Goal: Task Accomplishment & Management: Manage account settings

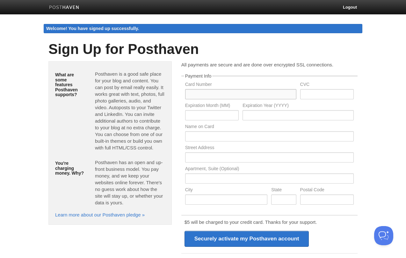
click at [219, 95] on input "text" at bounding box center [240, 94] width 111 height 10
click at [118, 180] on p "Posthaven has an open and up-front business model. You pay money, and we keep y…" at bounding box center [130, 182] width 70 height 47
click at [117, 214] on link "Learn more about our Posthaven pledge »" at bounding box center [100, 214] width 90 height 5
click at [228, 92] on input "text" at bounding box center [240, 94] width 111 height 10
type input "[CREDIT_CARD_NUMBER]"
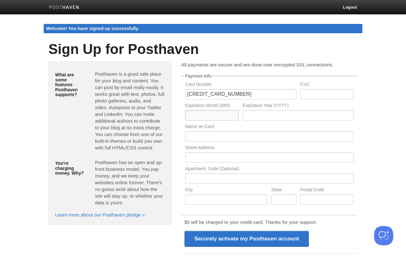
type input "07"
type input "2029"
type input "[PERSON_NAME]"
click at [348, 157] on input "text" at bounding box center [269, 157] width 169 height 10
type input "12000 Inspiration St"
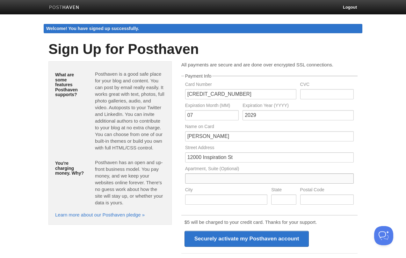
type input "Apt 2904"
type input "Reston"
type input "VA"
type input "20190"
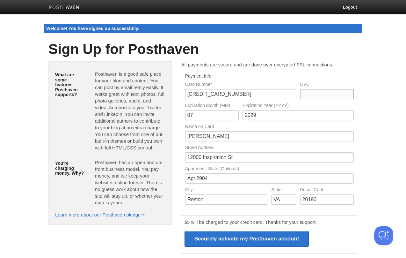
click at [325, 98] on input "text" at bounding box center [327, 94] width 54 height 10
click at [296, 104] on label "Expiration Year (YYYY)" at bounding box center [298, 106] width 111 height 6
click at [317, 94] on input "text" at bounding box center [327, 94] width 54 height 10
click at [314, 93] on input "text" at bounding box center [327, 94] width 54 height 10
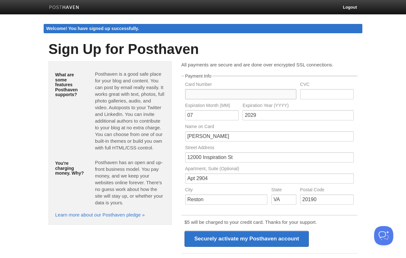
type input "373969487192002"
type input "9041"
type input "06"
type input "2030"
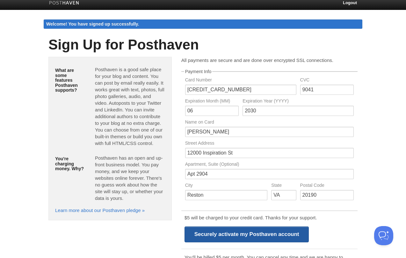
click at [237, 238] on input "Securely activate my Posthaven account" at bounding box center [247, 234] width 125 height 16
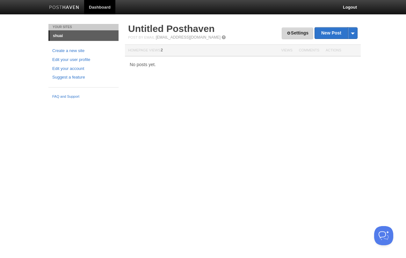
click at [292, 33] on link "Settings" at bounding box center [298, 33] width 32 height 12
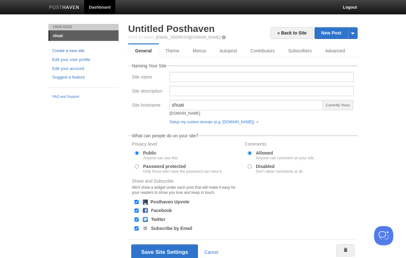
click at [64, 51] on link "Create a new site" at bounding box center [83, 51] width 62 height 7
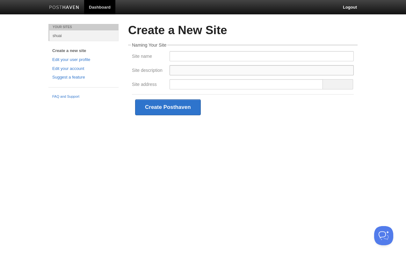
click at [182, 69] on input "Site description" at bounding box center [262, 70] width 184 height 10
click at [119, 92] on div "Your Sites shuai Create a new site Edit your user profile Edit your account Sug…" at bounding box center [84, 63] width 80 height 78
click at [67, 68] on link "Edit your account" at bounding box center [83, 68] width 62 height 7
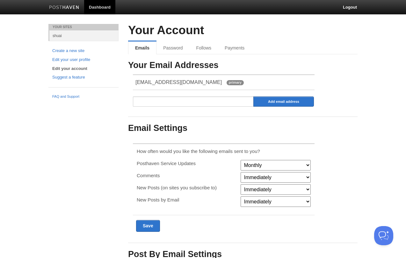
click at [77, 9] on img at bounding box center [64, 7] width 30 height 5
click at [210, 45] on link "Follows" at bounding box center [204, 47] width 28 height 13
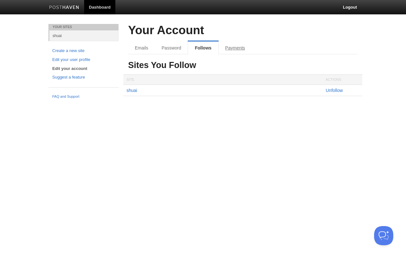
click at [227, 49] on link "Payments" at bounding box center [235, 47] width 33 height 13
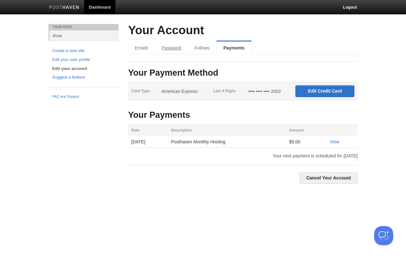
click at [185, 51] on link "Password" at bounding box center [171, 47] width 33 height 13
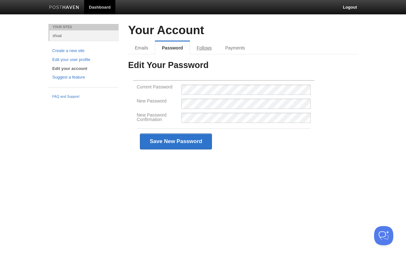
click at [208, 48] on link "Follows" at bounding box center [204, 47] width 28 height 13
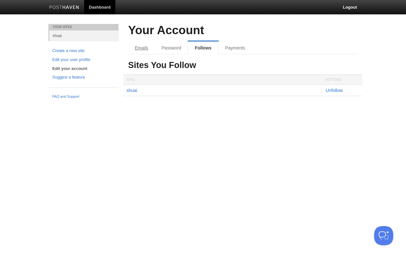
click at [138, 52] on link "Emails" at bounding box center [141, 47] width 27 height 13
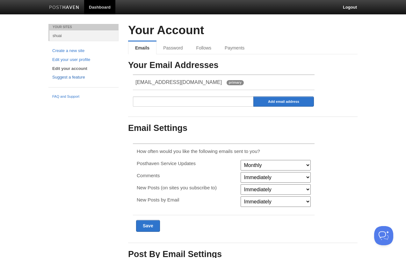
click at [72, 75] on link "Suggest a feature" at bounding box center [83, 77] width 62 height 7
click at [74, 7] on img at bounding box center [64, 7] width 30 height 5
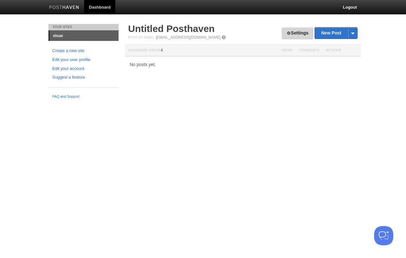
click at [298, 36] on link "Settings" at bounding box center [298, 33] width 32 height 12
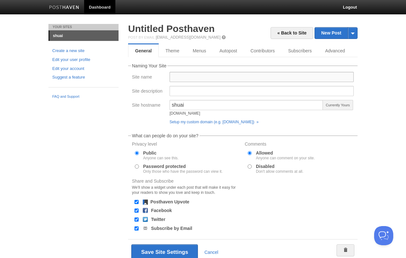
click at [209, 78] on input "Site name" at bounding box center [262, 77] width 184 height 10
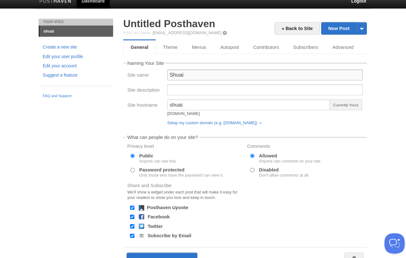
type input "Shuai"
click at [198, 119] on div "shuai shuai.posthaven.com Currently Yours Setup my custom domain (e.g. blog.you…" at bounding box center [262, 113] width 188 height 27
click at [204, 120] on link "Setup my custom domain (e.g. blog.yourdomain.com) »" at bounding box center [214, 122] width 89 height 4
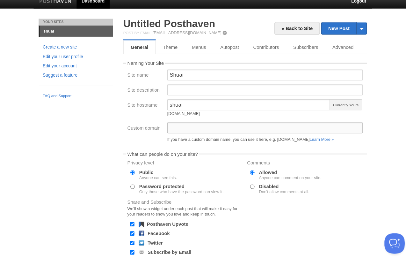
click at [195, 121] on input "Custom domain" at bounding box center [262, 126] width 184 height 10
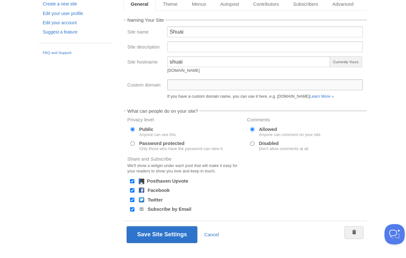
scroll to position [33, 0]
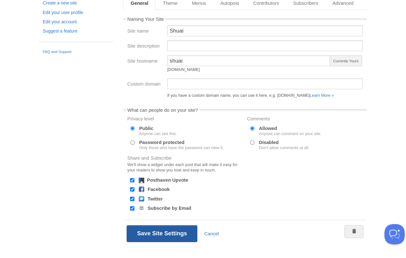
click at [155, 227] on button "Save Site Settings" at bounding box center [164, 235] width 67 height 16
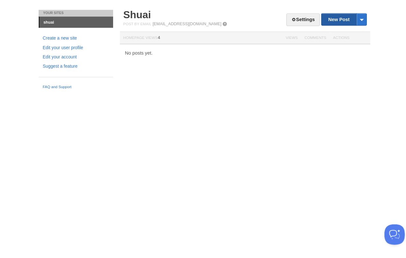
click at [317, 27] on link "New Post" at bounding box center [336, 32] width 42 height 11
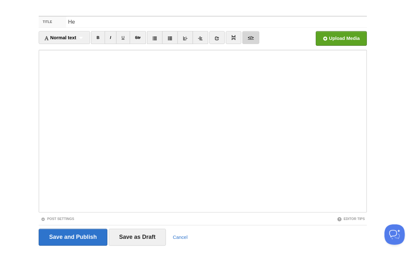
type input "H"
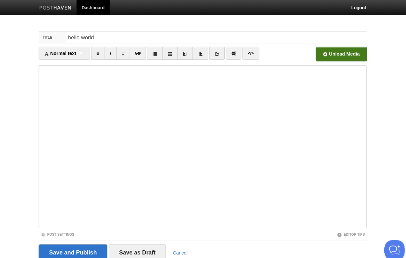
type input "hello world"
click at [324, 50] on input "file" at bounding box center [141, 52] width 483 height 33
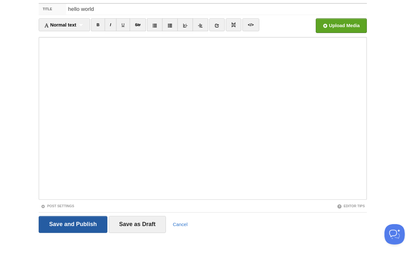
scroll to position [12, 0]
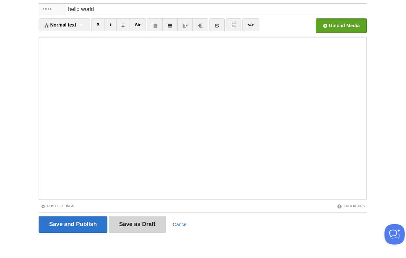
click at [121, 218] on input "Save as Draft" at bounding box center [141, 226] width 54 height 16
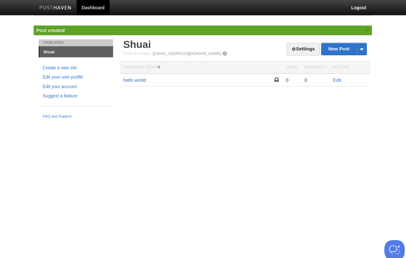
click at [128, 75] on link "hello world" at bounding box center [138, 75] width 21 height 5
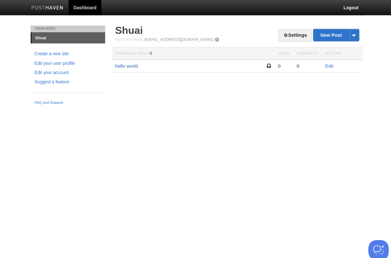
click at [126, 60] on link "hello world" at bounding box center [131, 62] width 21 height 5
click at [318, 60] on link "Edit" at bounding box center [322, 62] width 8 height 5
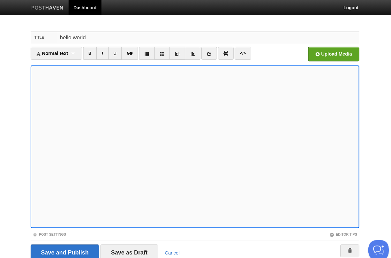
click at [122, 34] on input "hello world" at bounding box center [207, 35] width 283 height 10
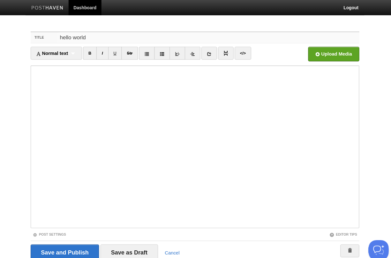
paste input "Hello, World!"
type input "Hello, World!"
click at [53, 235] on input "Save and Publish" at bounding box center [73, 238] width 65 height 16
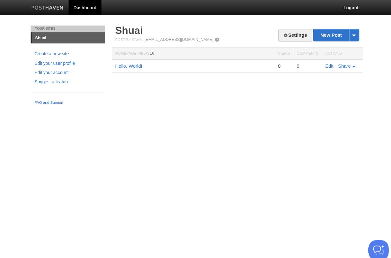
click at [123, 91] on div "Your Sites Shuai Create a new site Edit your user profile Edit your account Sug…" at bounding box center [195, 63] width 319 height 78
click at [55, 49] on link "Create a new site" at bounding box center [76, 51] width 62 height 7
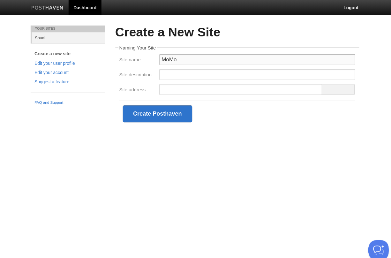
type input "MoMo"
click at [183, 70] on input "Site description" at bounding box center [254, 70] width 184 height 10
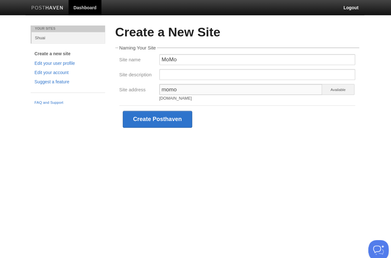
type input "momo"
click at [204, 114] on div "Create Posthaven" at bounding box center [235, 112] width 222 height 26
drag, startPoint x: 193, startPoint y: 92, endPoint x: 161, endPoint y: 92, distance: 31.9
click at [162, 92] on div "momo.posthaven.com" at bounding box center [239, 93] width 154 height 4
copy div "posthaven.com"
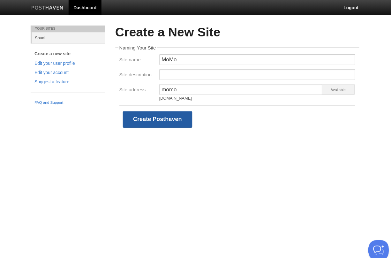
click at [162, 105] on button "Create Posthaven" at bounding box center [161, 112] width 66 height 16
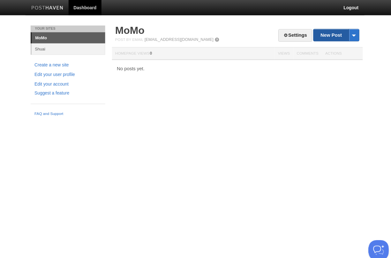
click at [309, 35] on link "New Post" at bounding box center [328, 32] width 42 height 11
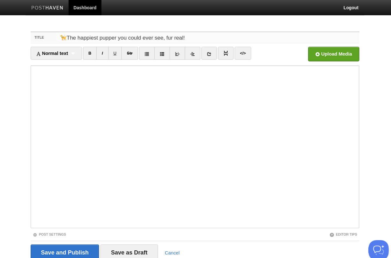
type input "🦮The happiest pupper you could ever see, fur real!"
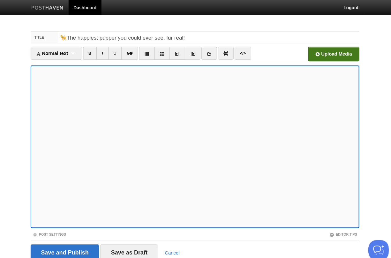
click at [319, 50] on input "file" at bounding box center [133, 52] width 483 height 33
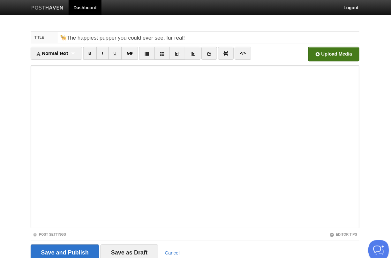
click at [320, 53] on input "file" at bounding box center [133, 52] width 483 height 33
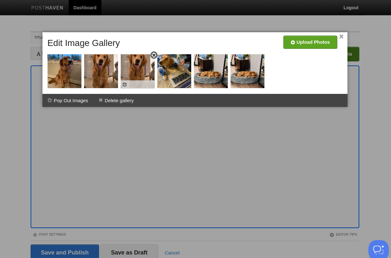
click at [155, 52] on span at bounding box center [157, 52] width 4 height 4
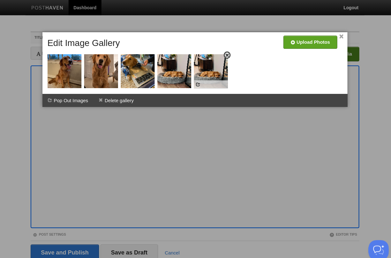
click at [224, 52] on span at bounding box center [226, 52] width 4 height 4
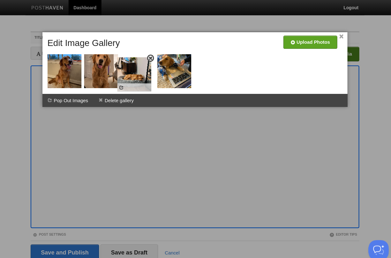
drag, startPoint x: 165, startPoint y: 66, endPoint x: 127, endPoint y: 69, distance: 38.1
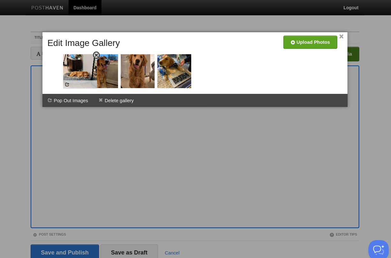
drag, startPoint x: 121, startPoint y: 70, endPoint x: 65, endPoint y: 70, distance: 55.5
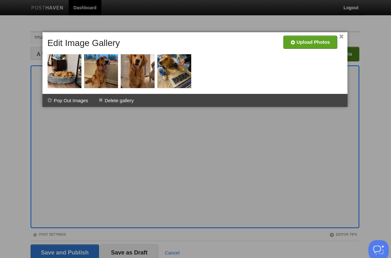
click at [219, 145] on div at bounding box center [195, 129] width 391 height 258
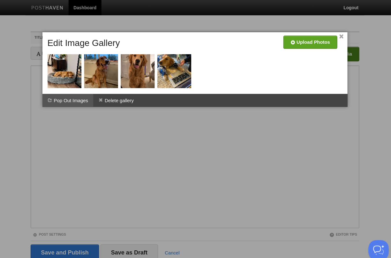
click at [67, 97] on li "Pop Out Images" at bounding box center [76, 94] width 48 height 12
click at [151, 130] on div at bounding box center [195, 129] width 391 height 258
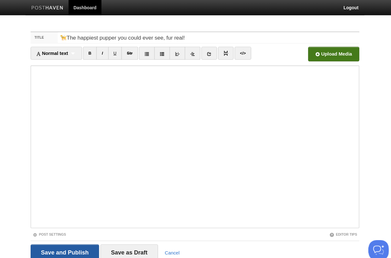
click at [55, 234] on input "Save and Publish" at bounding box center [73, 238] width 65 height 16
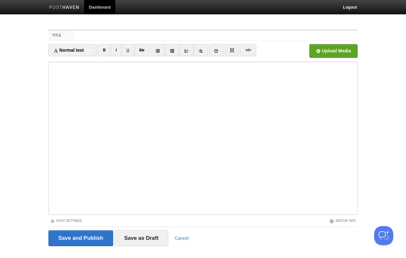
type input "Y"
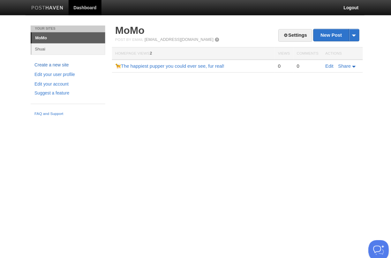
click at [50, 59] on link "Create a new site" at bounding box center [76, 61] width 62 height 7
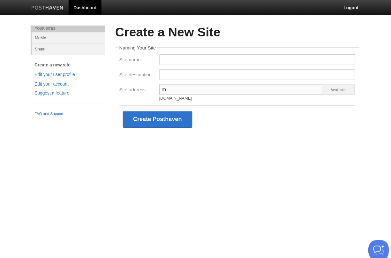
type input "mm"
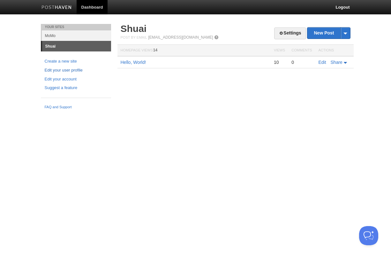
click at [71, 72] on link "Edit your user profile" at bounding box center [76, 70] width 62 height 7
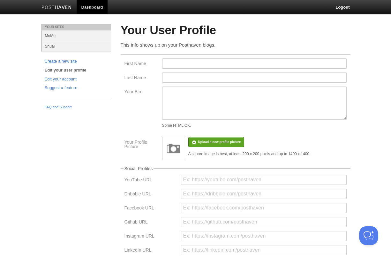
click at [50, 36] on link "MoMo" at bounding box center [76, 35] width 69 height 11
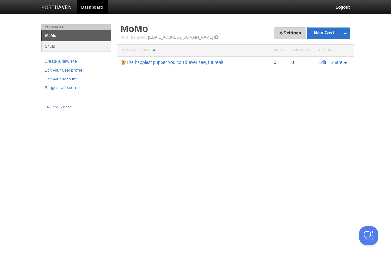
click at [297, 29] on link "Settings" at bounding box center [290, 33] width 32 height 12
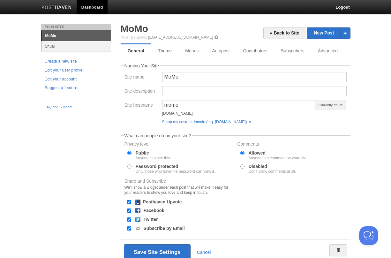
click at [169, 50] on link "Theme" at bounding box center [164, 50] width 27 height 13
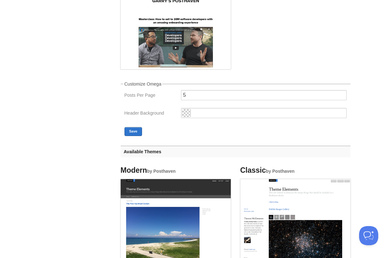
scroll to position [114, 0]
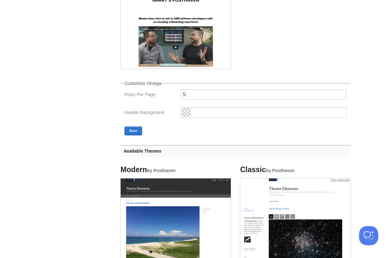
click at [143, 148] on h3 "Available Themes" at bounding box center [236, 151] width 230 height 12
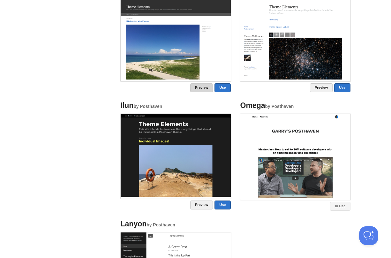
scroll to position [300, 0]
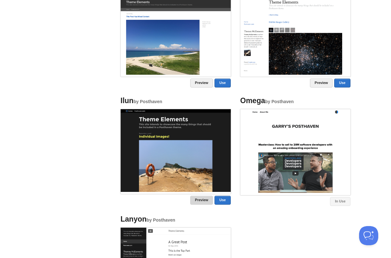
click at [206, 201] on link "Preview" at bounding box center [201, 199] width 23 height 9
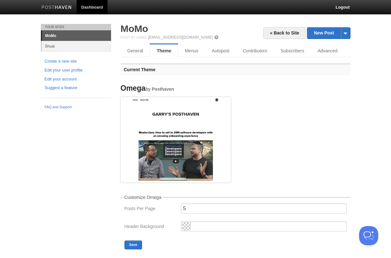
scroll to position [0, 0]
click at [168, 136] on img at bounding box center [176, 139] width 110 height 84
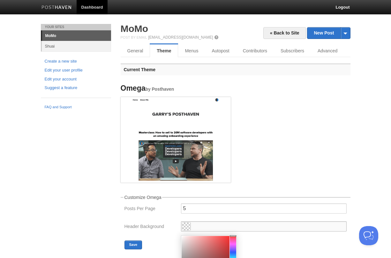
click at [191, 226] on input "text" at bounding box center [263, 226] width 165 height 10
click at [127, 217] on div "Posts Per Page 5" at bounding box center [235, 210] width 226 height 14
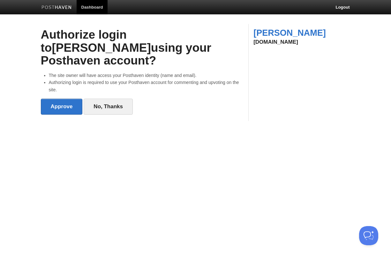
click at [91, 9] on link "Dashboard" at bounding box center [92, 7] width 31 height 14
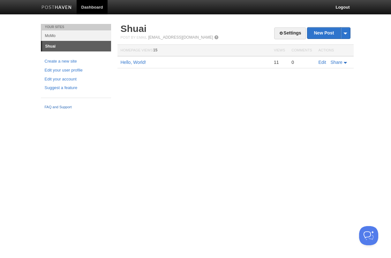
click at [63, 106] on link "FAQ and Support" at bounding box center [76, 107] width 62 height 6
click at [124, 64] on link "Hello, World!" at bounding box center [134, 62] width 26 height 5
